Goal: Navigation & Orientation: Find specific page/section

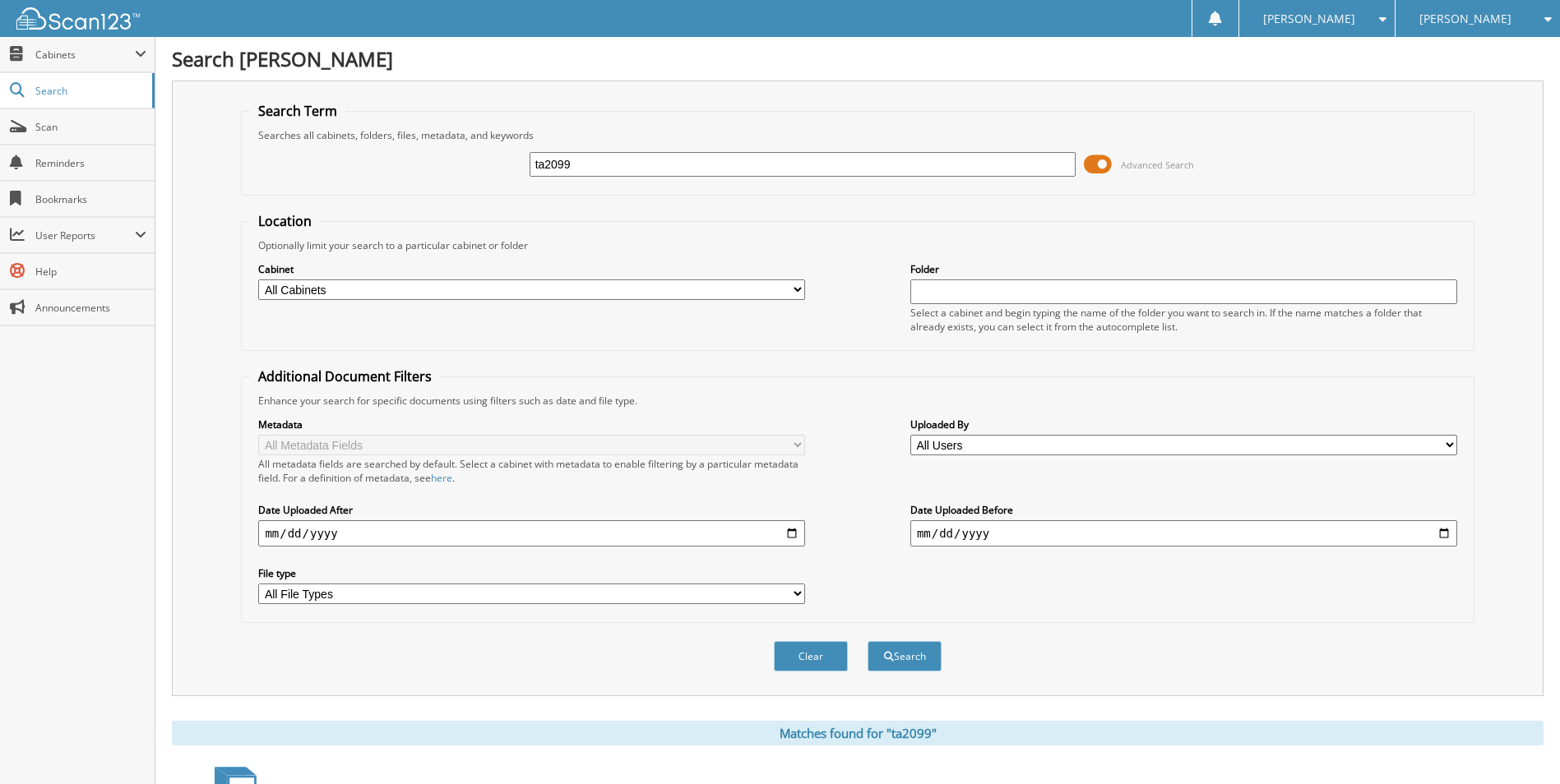
scroll to position [226, 0]
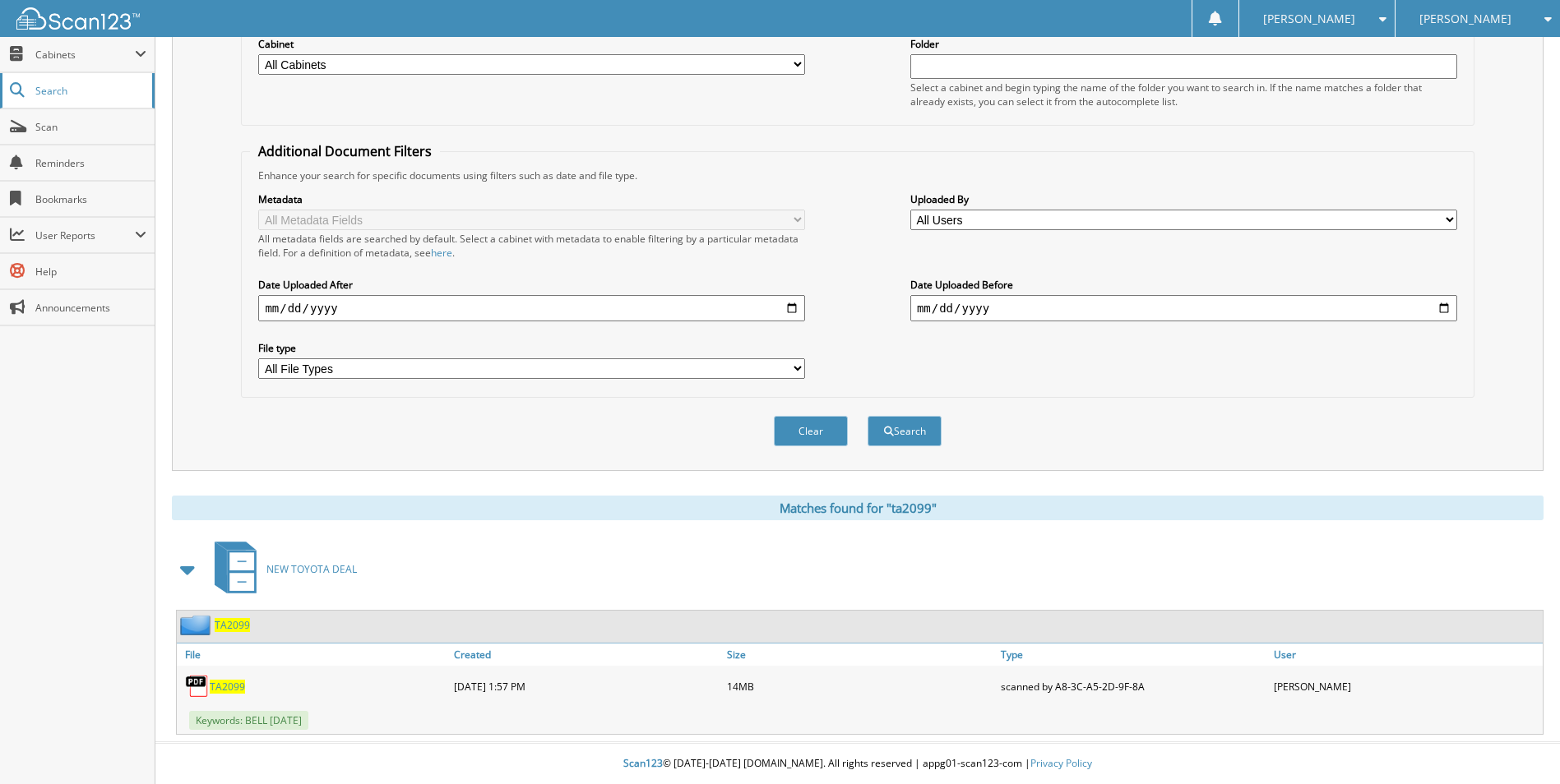
click at [51, 89] on span "Search" at bounding box center [89, 91] width 108 height 14
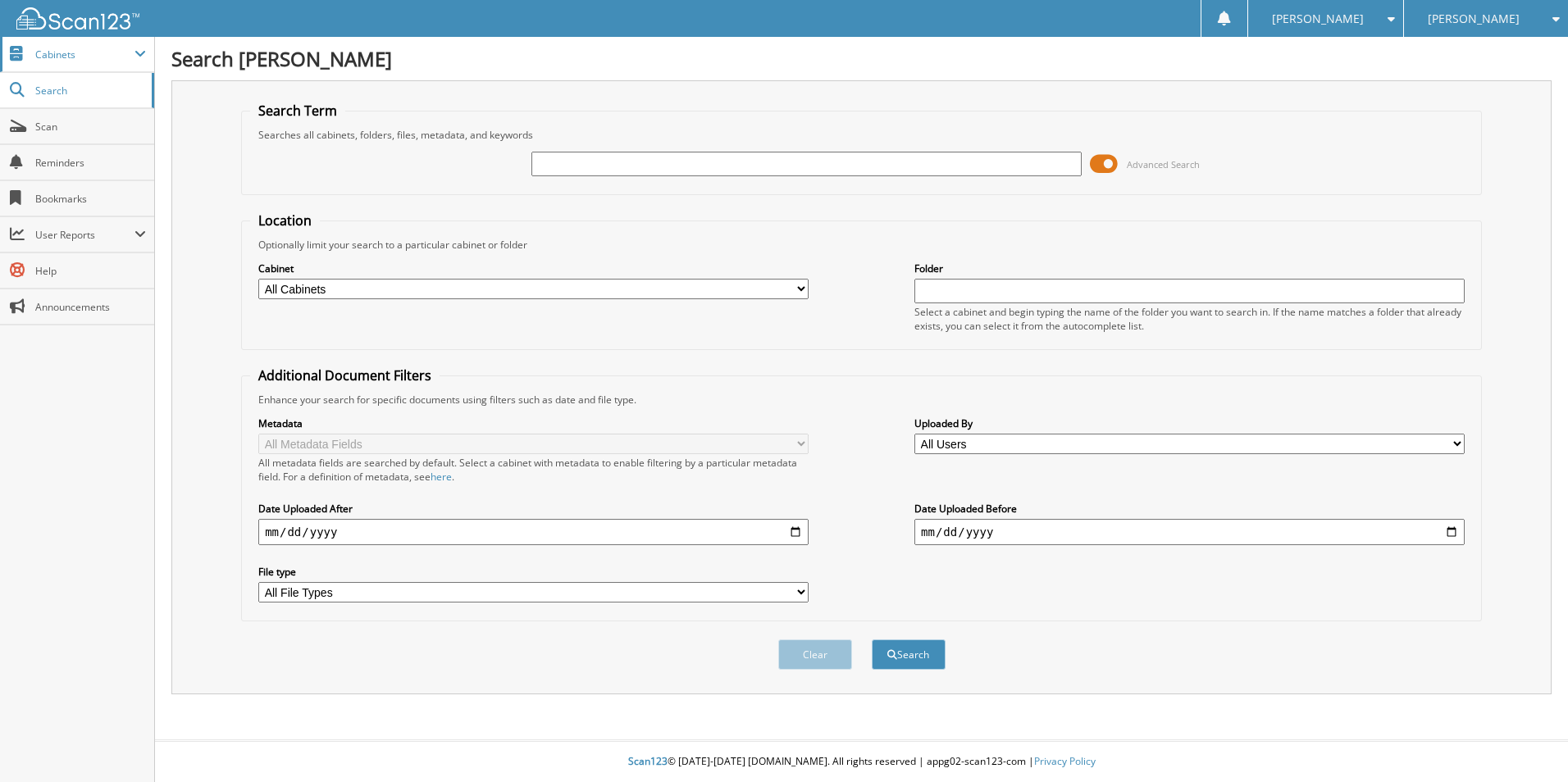
click at [41, 56] on span "Cabinets" at bounding box center [85, 54] width 99 height 14
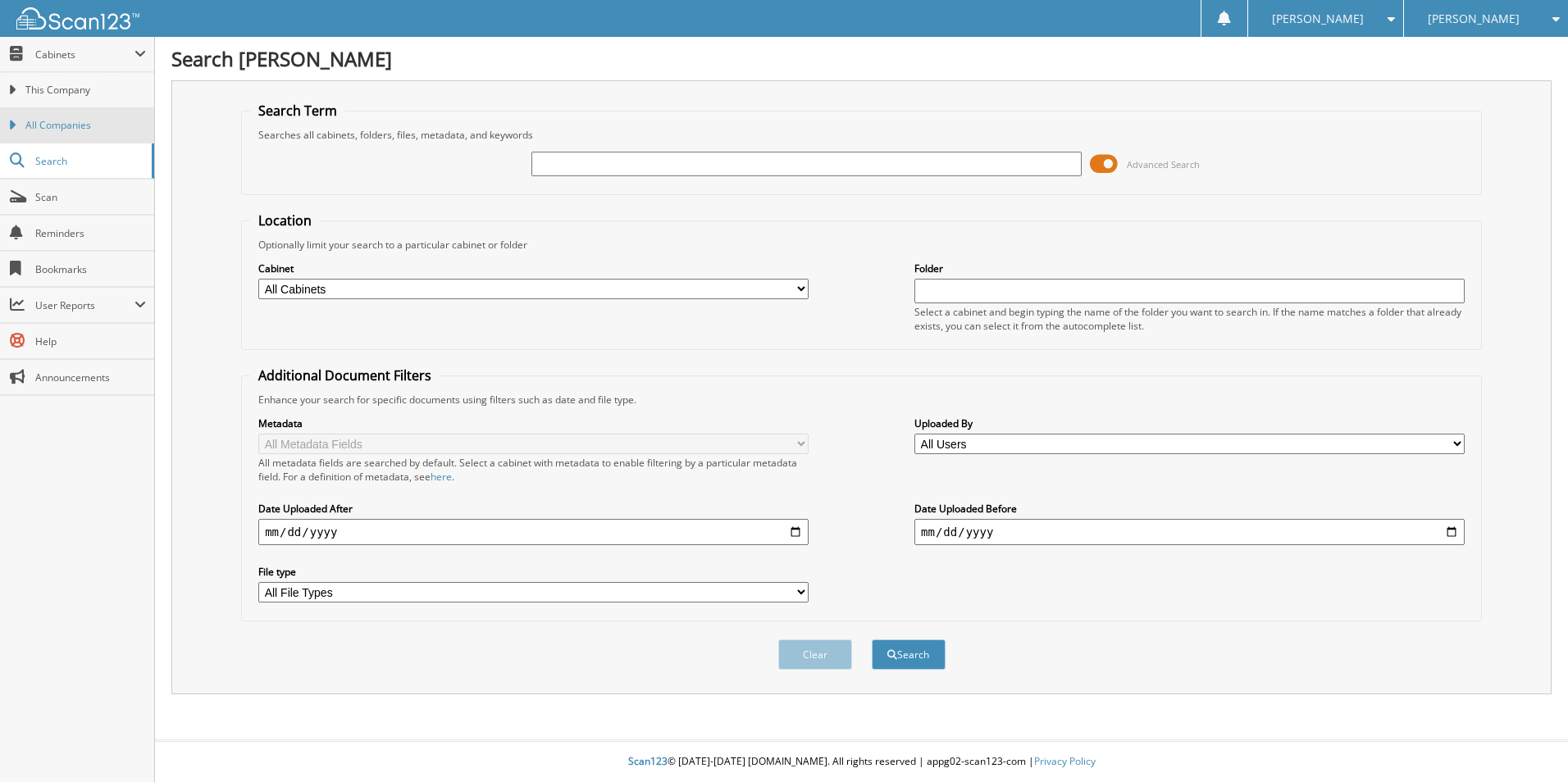
click at [67, 126] on span "All Companies" at bounding box center [86, 125] width 120 height 15
click at [72, 96] on span "Search" at bounding box center [89, 91] width 108 height 14
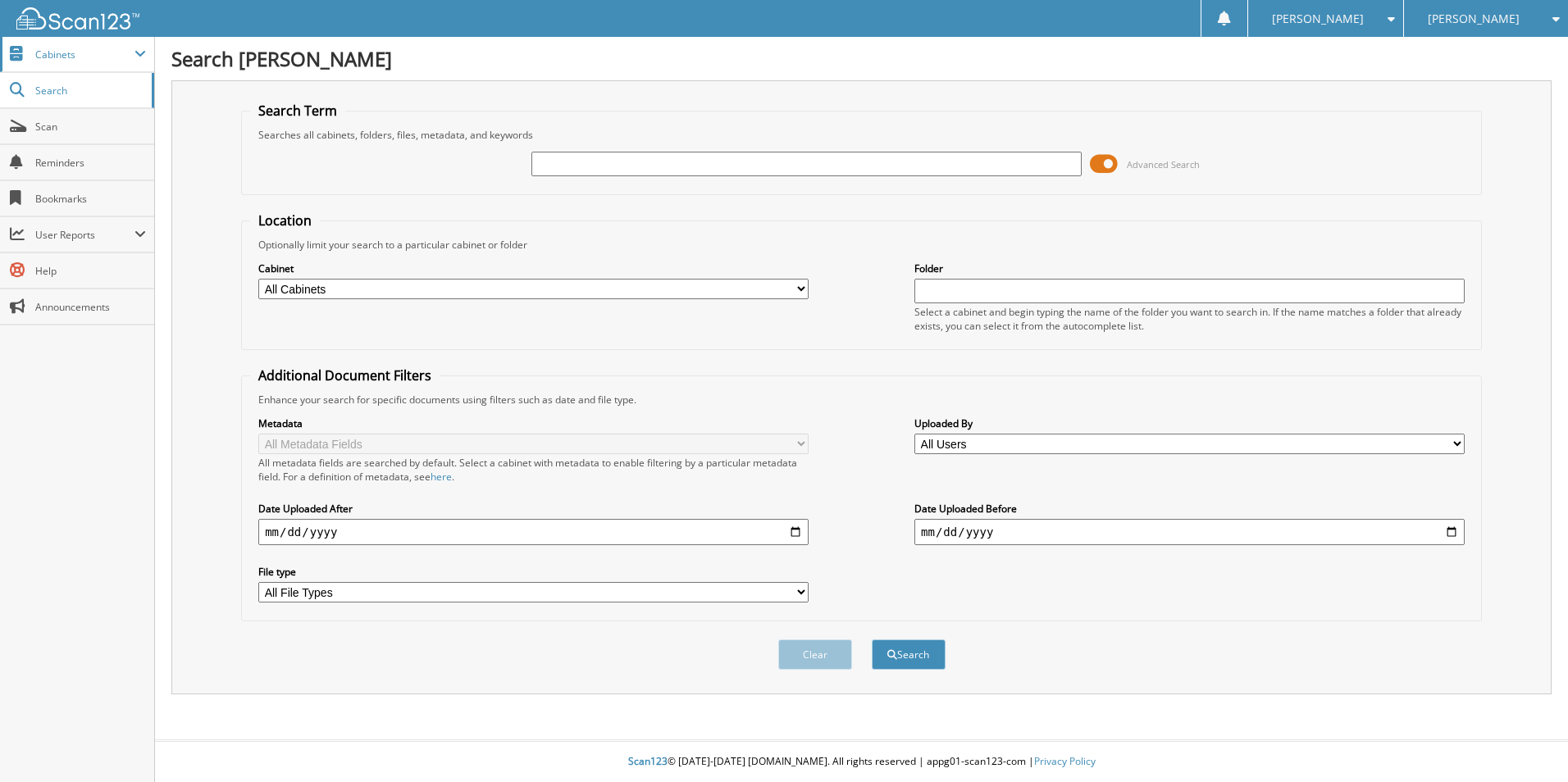
click at [57, 60] on span "Cabinets" at bounding box center [85, 54] width 99 height 14
click at [62, 53] on span "Cabinets" at bounding box center [85, 54] width 99 height 14
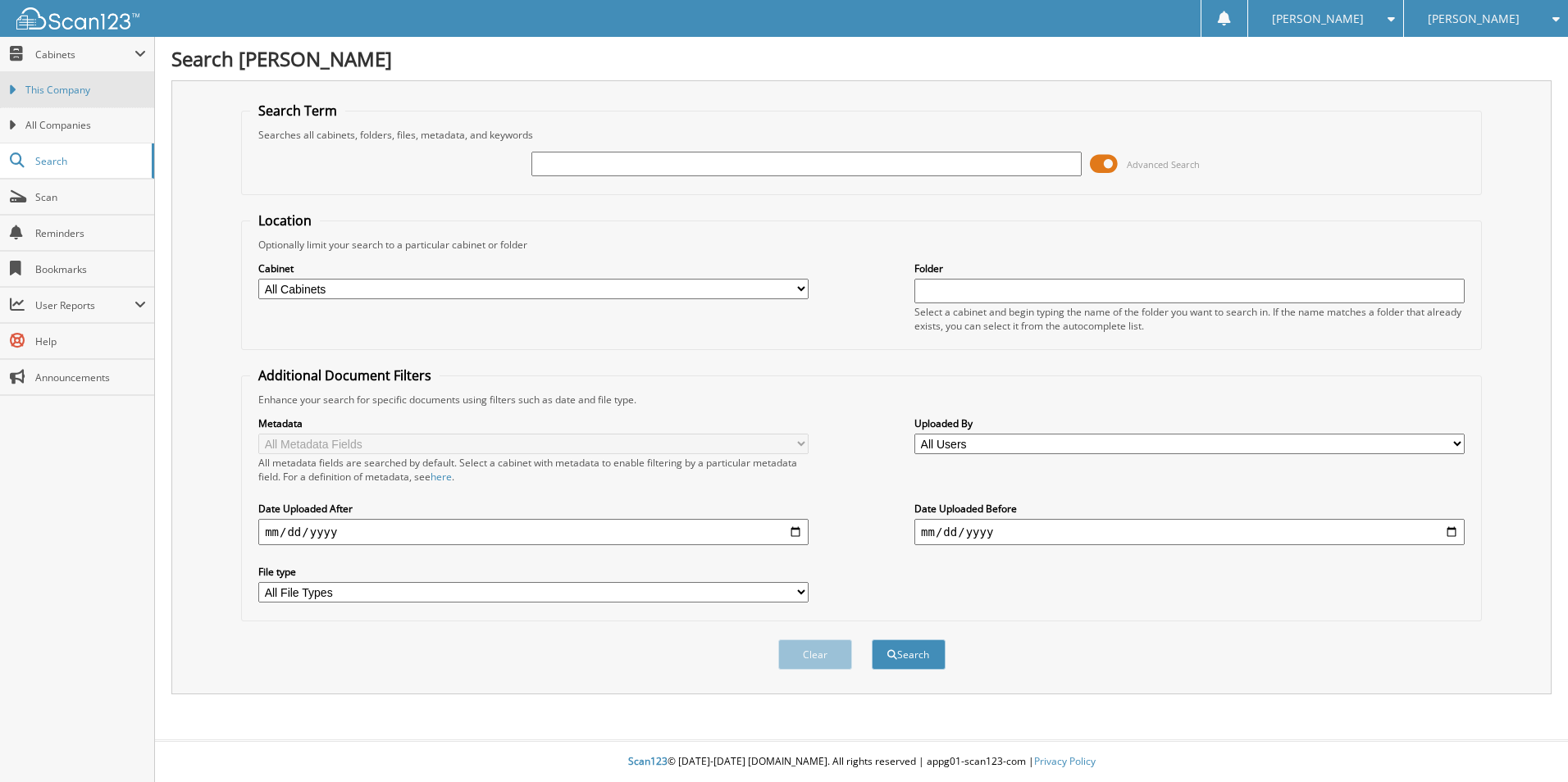
click at [56, 97] on link "This Company" at bounding box center [77, 90] width 154 height 36
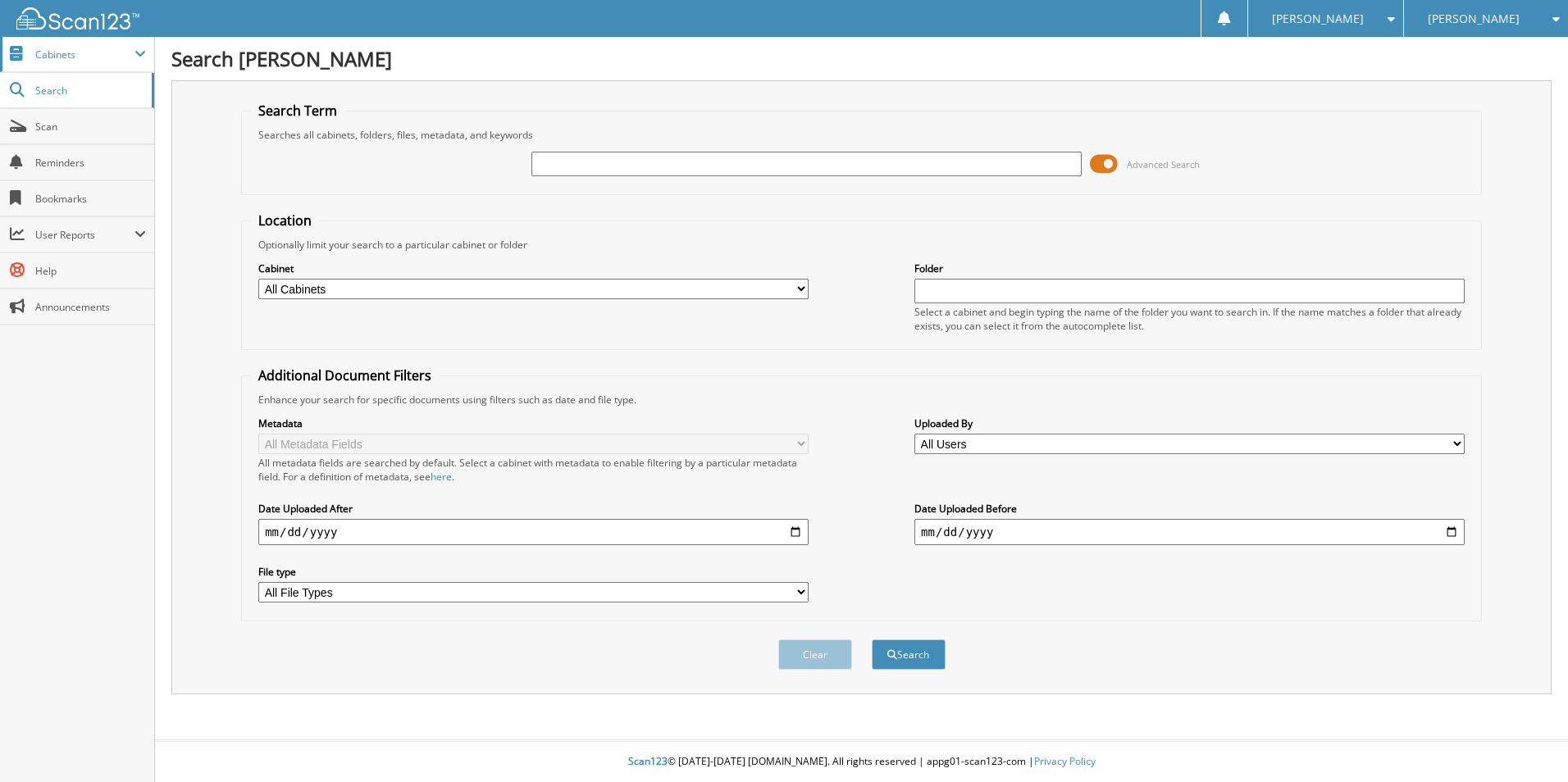
click at [135, 49] on span at bounding box center [140, 54] width 12 height 13
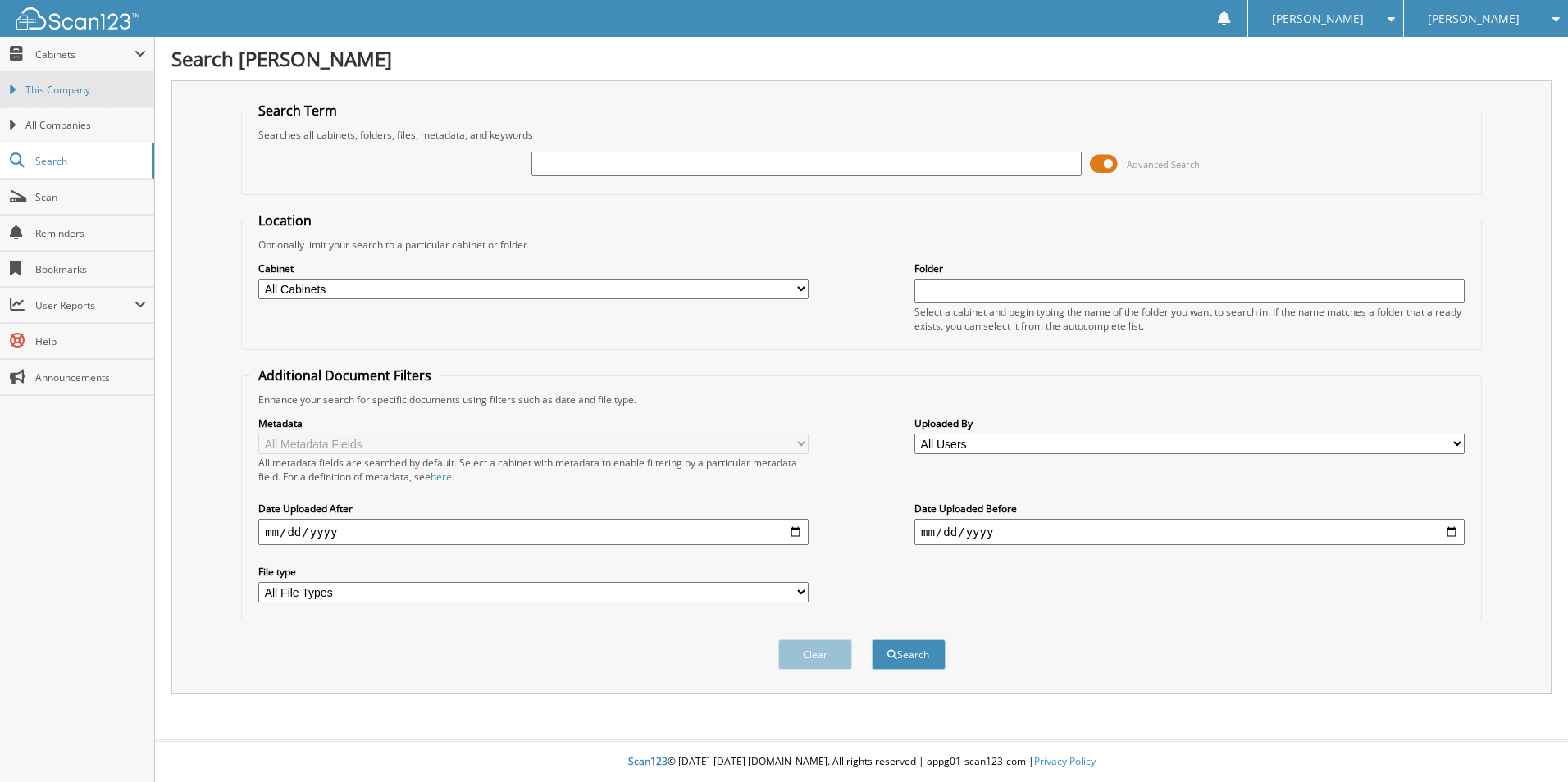
click at [86, 89] on span "This Company" at bounding box center [86, 90] width 120 height 15
